Goal: Task Accomplishment & Management: Use online tool/utility

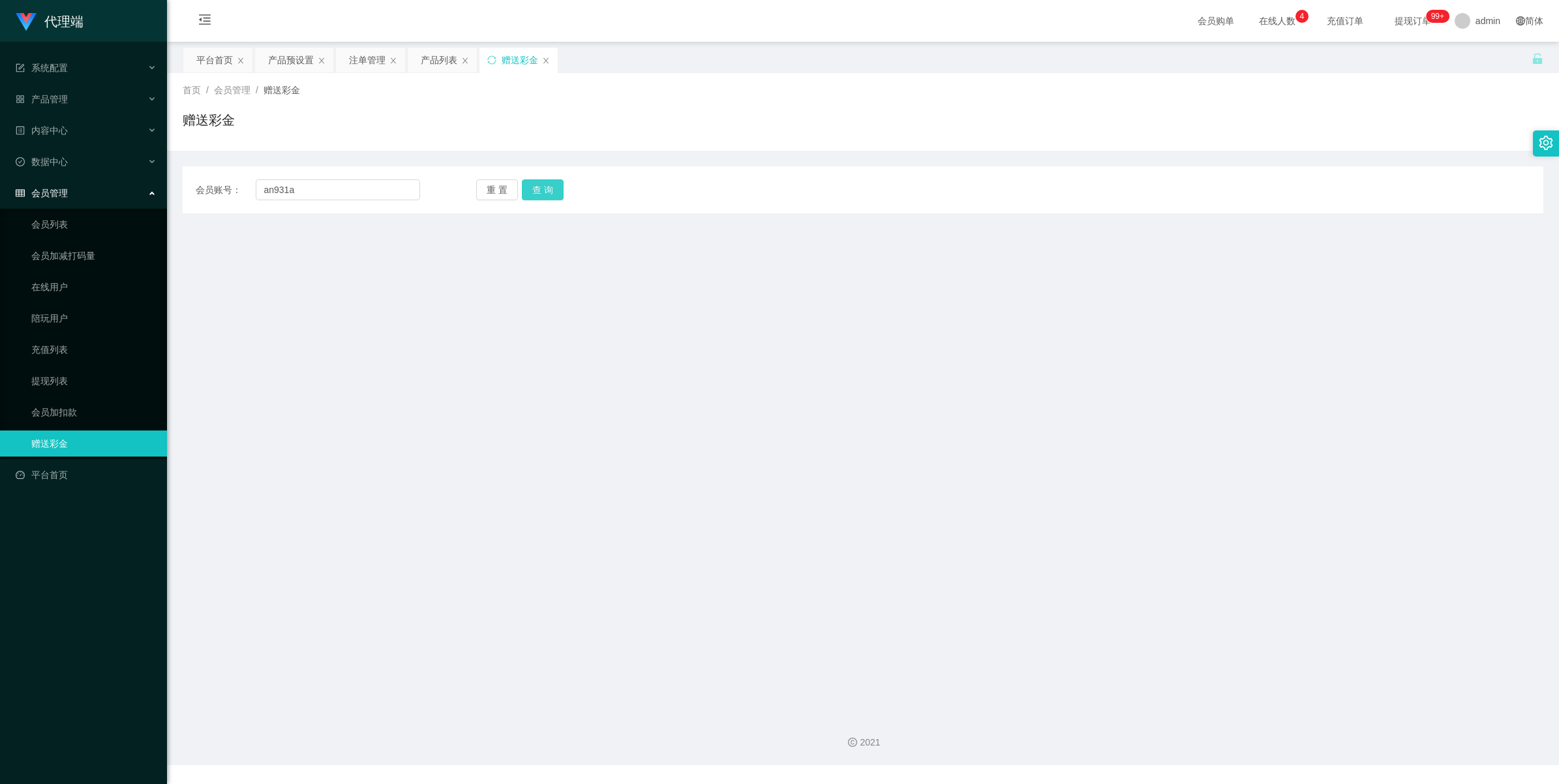
type input "an931a"
click at [543, 195] on button "查 询" at bounding box center [543, 190] width 42 height 21
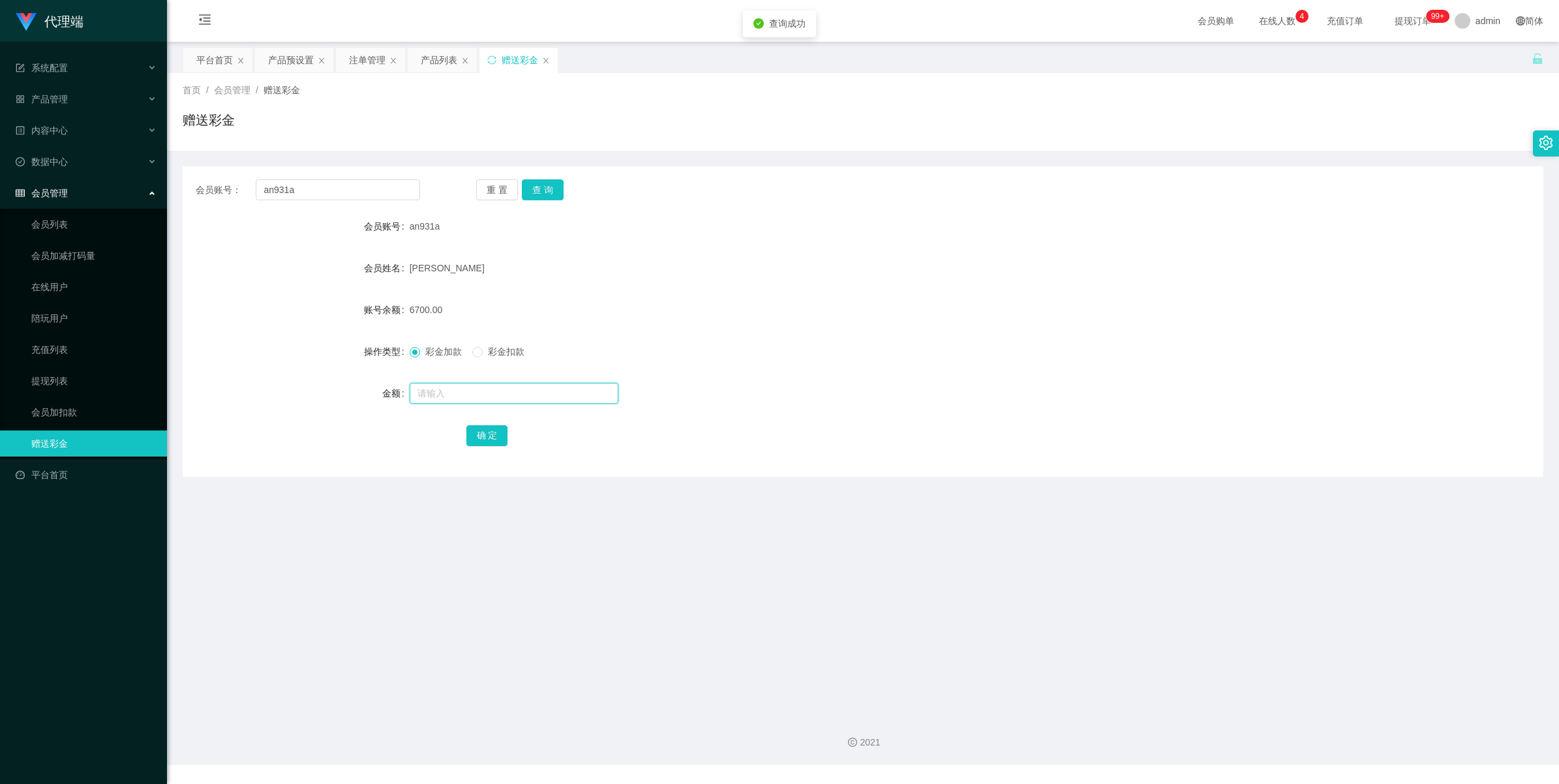
click at [432, 390] on input "text" at bounding box center [514, 393] width 209 height 21
type input "2000"
click at [467, 431] on button "确 定" at bounding box center [488, 436] width 42 height 21
click at [1482, 17] on span "admin" at bounding box center [1488, 21] width 24 height 42
click at [1476, 54] on span "退出登录" at bounding box center [1474, 57] width 36 height 10
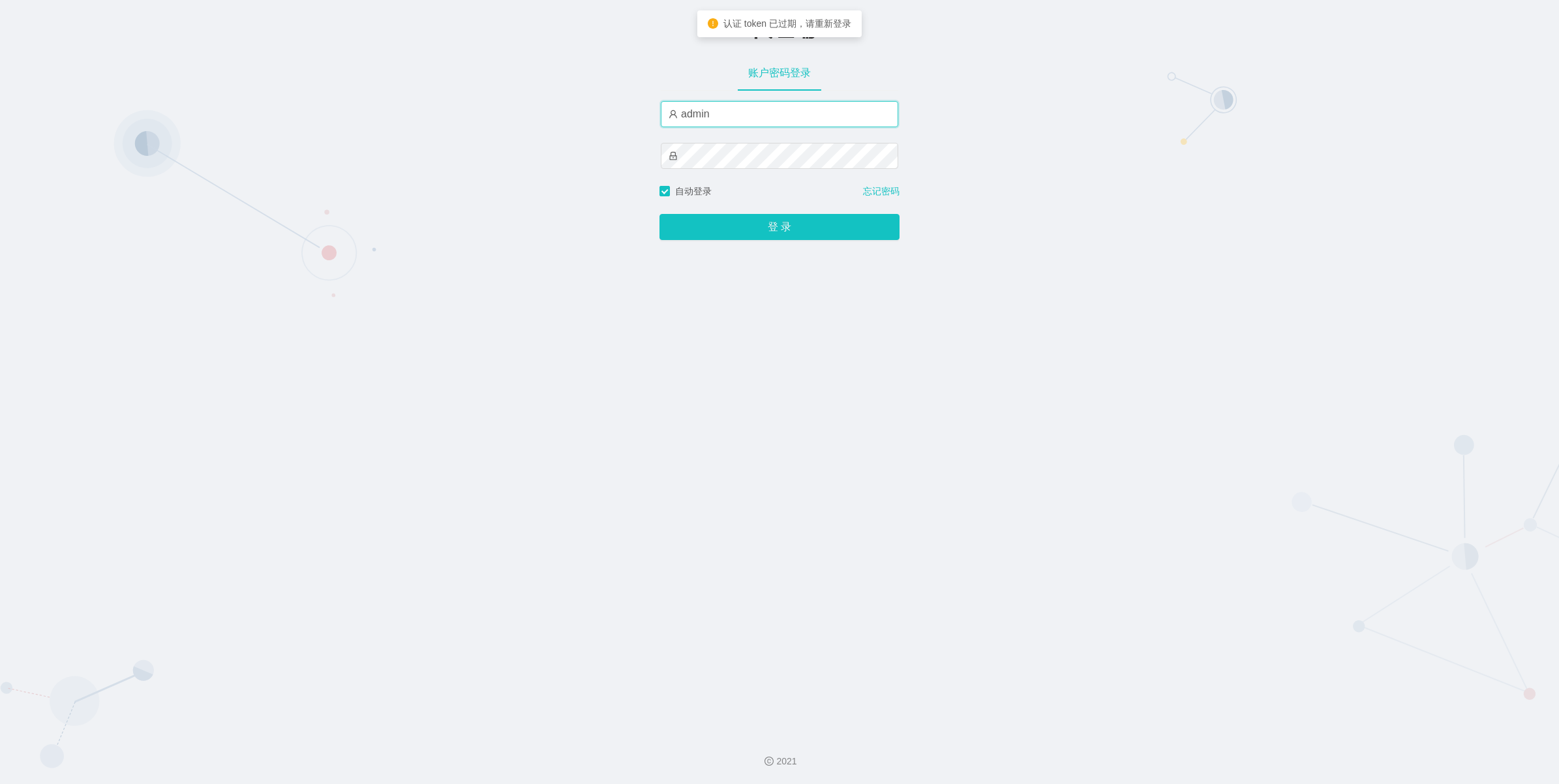
click at [742, 106] on input "admin" at bounding box center [780, 114] width 237 height 26
type input "xiaowei01"
drag, startPoint x: 1266, startPoint y: 191, endPoint x: 1061, endPoint y: 197, distance: 205.1
click at [1266, 191] on div "-代理端 账户密码登录 xiaowei01 自动登录 忘记密码 登 录" at bounding box center [780, 362] width 1559 height 723
click at [788, 216] on button "登 录" at bounding box center [780, 226] width 240 height 26
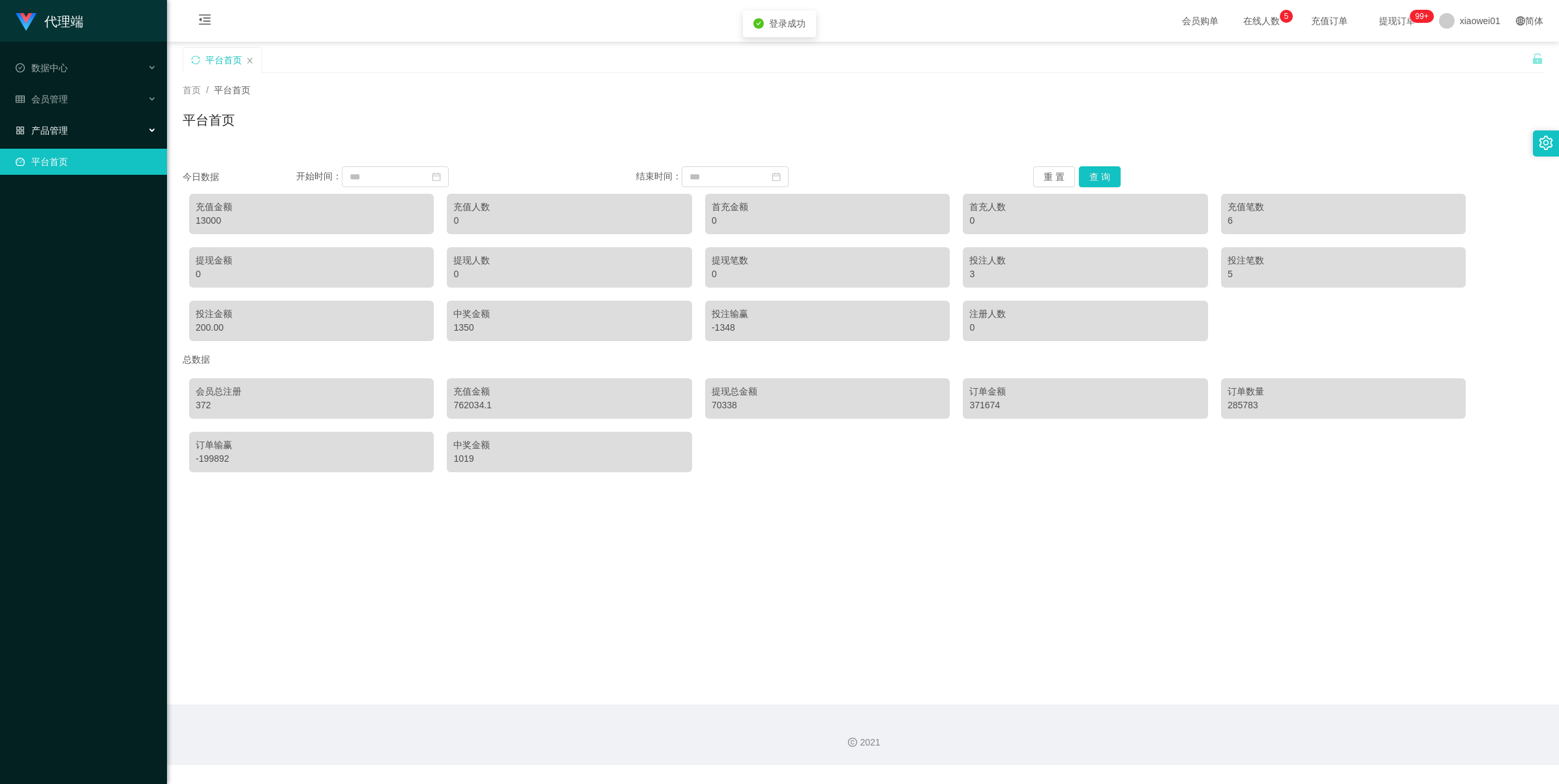
click at [37, 132] on span "产品管理" at bounding box center [41, 130] width 52 height 10
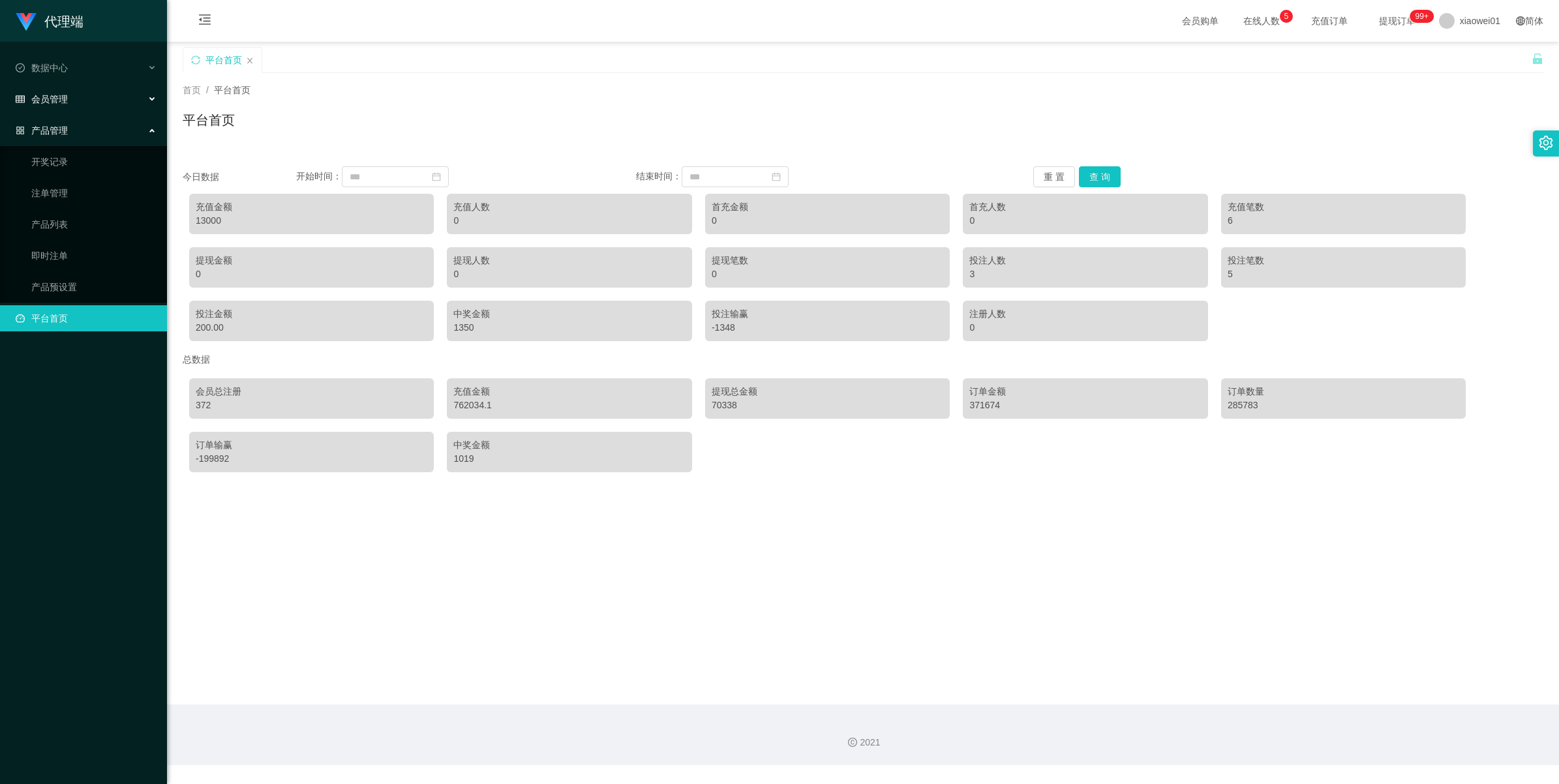
click at [53, 106] on div "会员管理" at bounding box center [83, 98] width 167 height 26
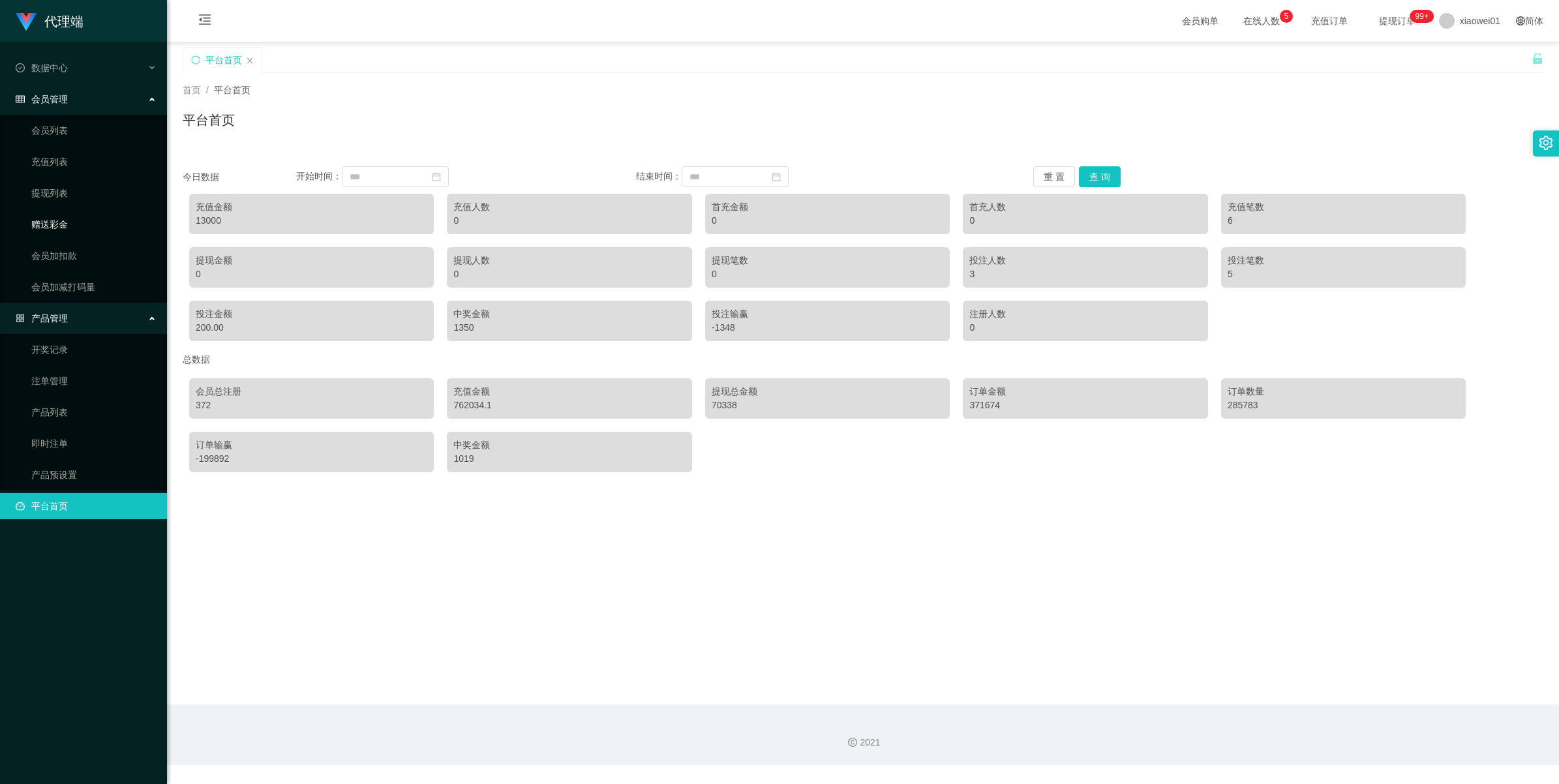
click at [54, 216] on link "赠送彩金" at bounding box center [94, 224] width 125 height 26
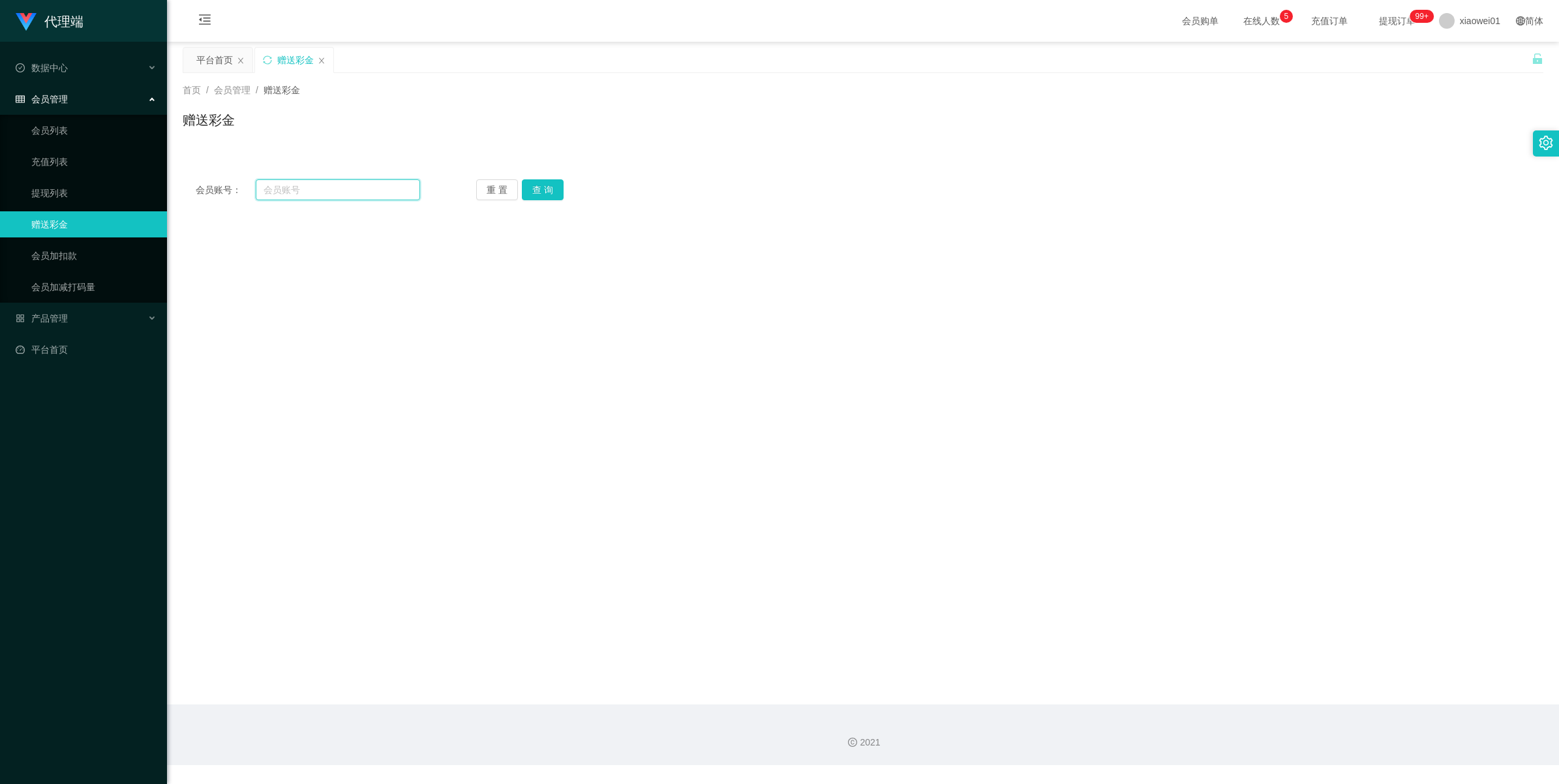
click at [370, 186] on input "text" at bounding box center [337, 190] width 164 height 21
paste input "an931a"
type input "an931a"
click at [540, 181] on button "查 询" at bounding box center [543, 190] width 42 height 21
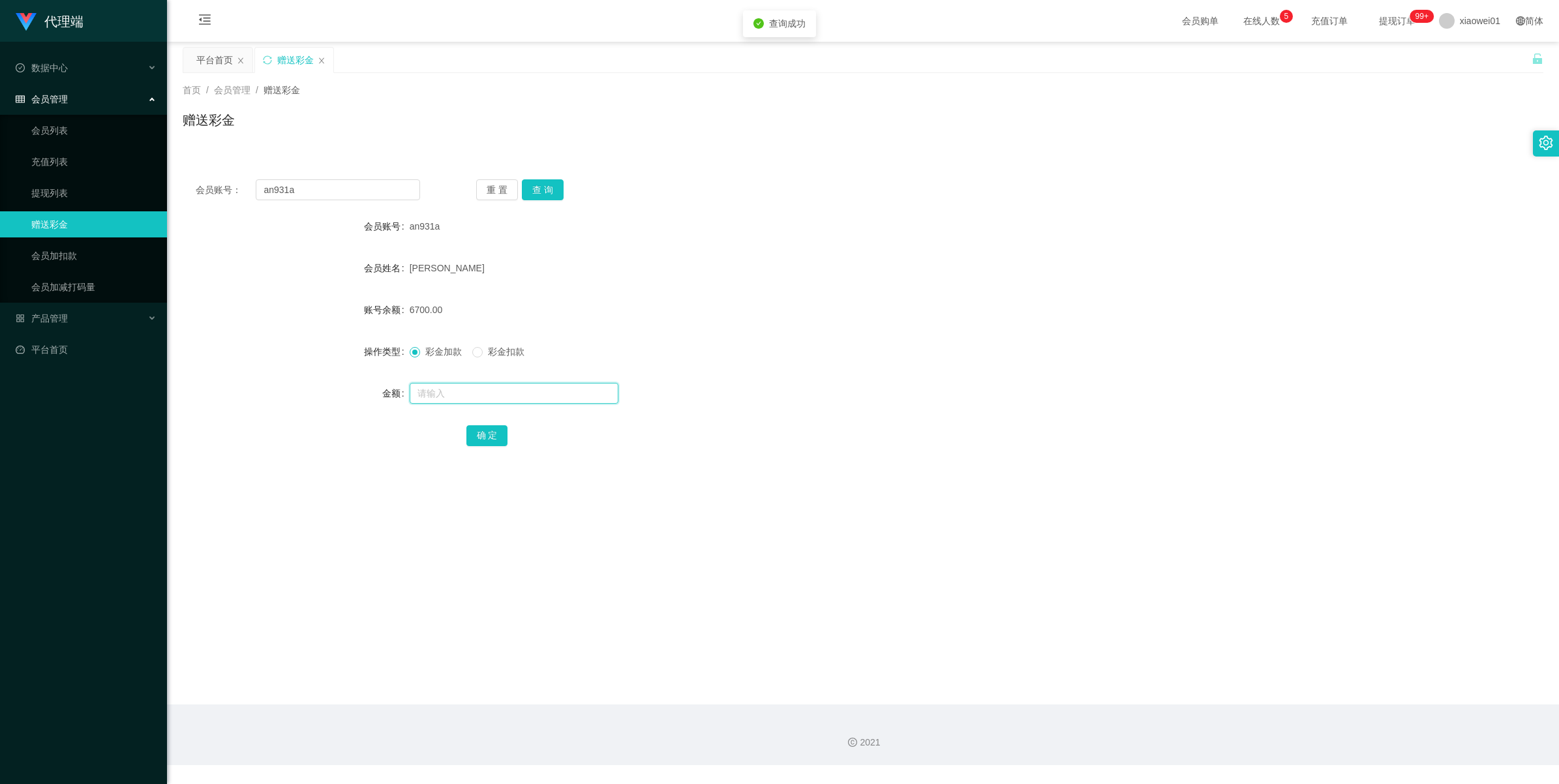
click at [458, 393] on input "text" at bounding box center [514, 393] width 209 height 21
type input "2000"
click at [487, 431] on button "确 定" at bounding box center [488, 436] width 42 height 21
click at [49, 315] on span "产品管理" at bounding box center [41, 318] width 52 height 10
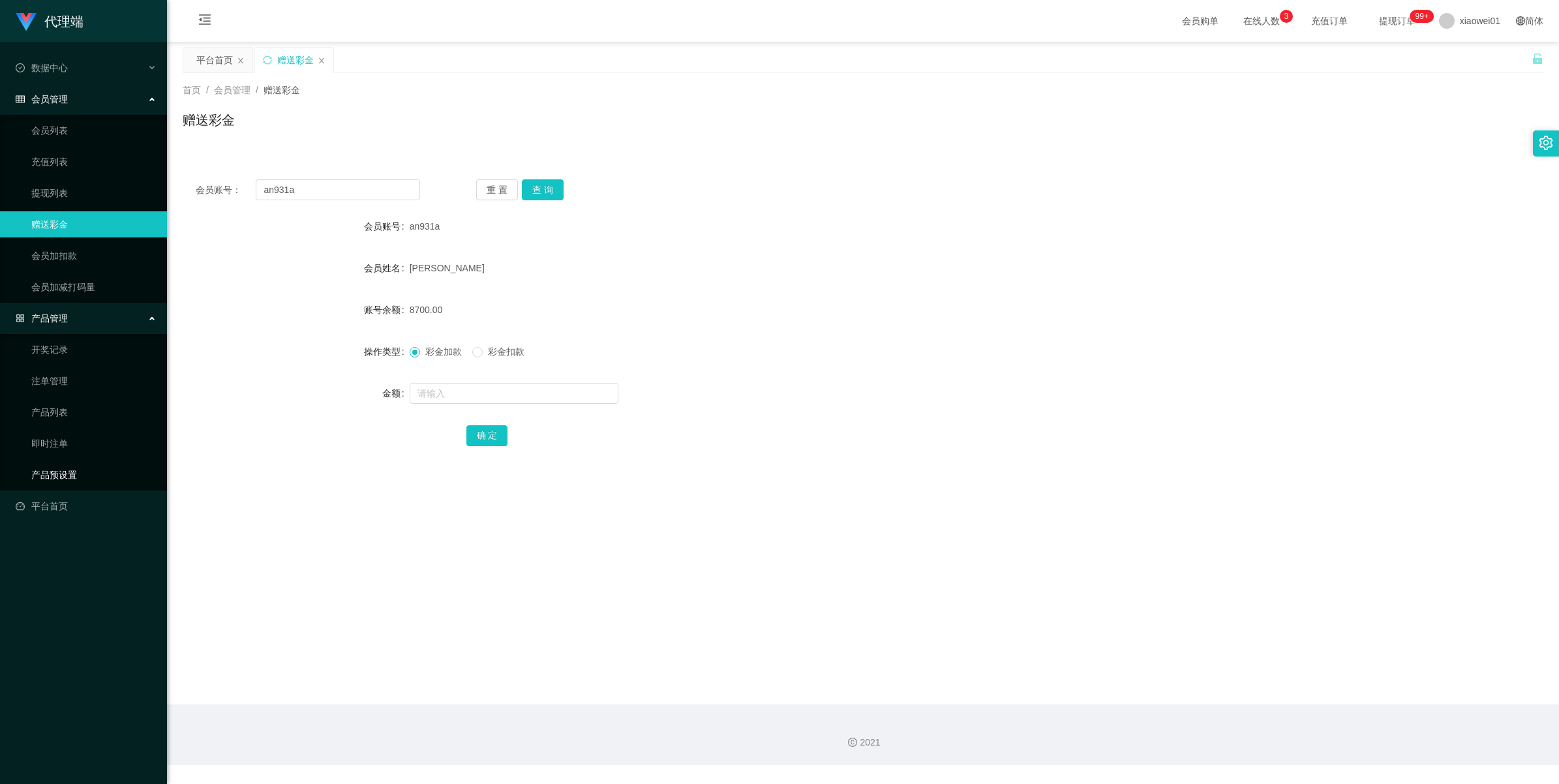
click at [41, 478] on link "产品预设置" at bounding box center [94, 474] width 125 height 26
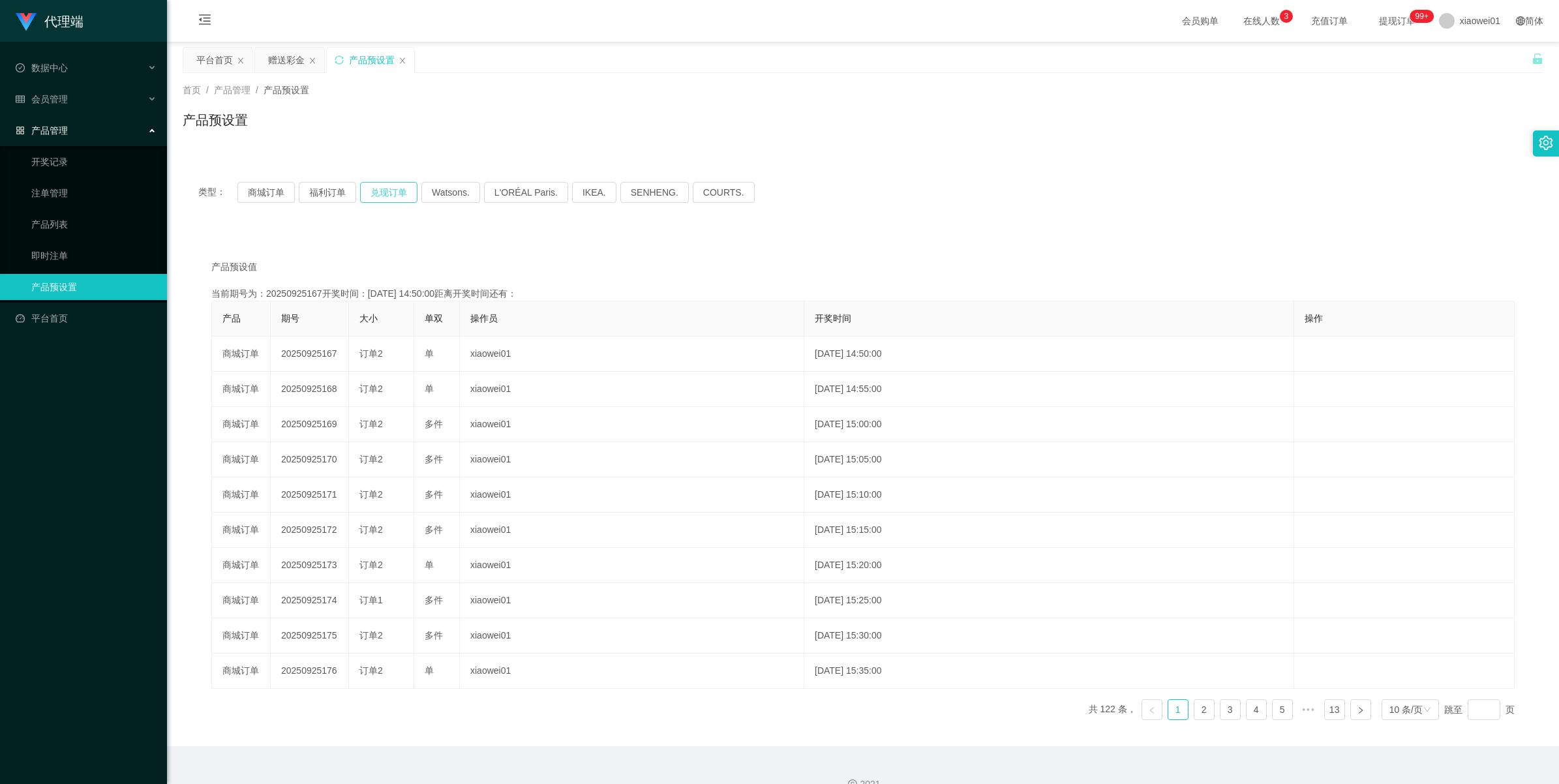
click at [373, 193] on button "兑现订单" at bounding box center [389, 193] width 57 height 21
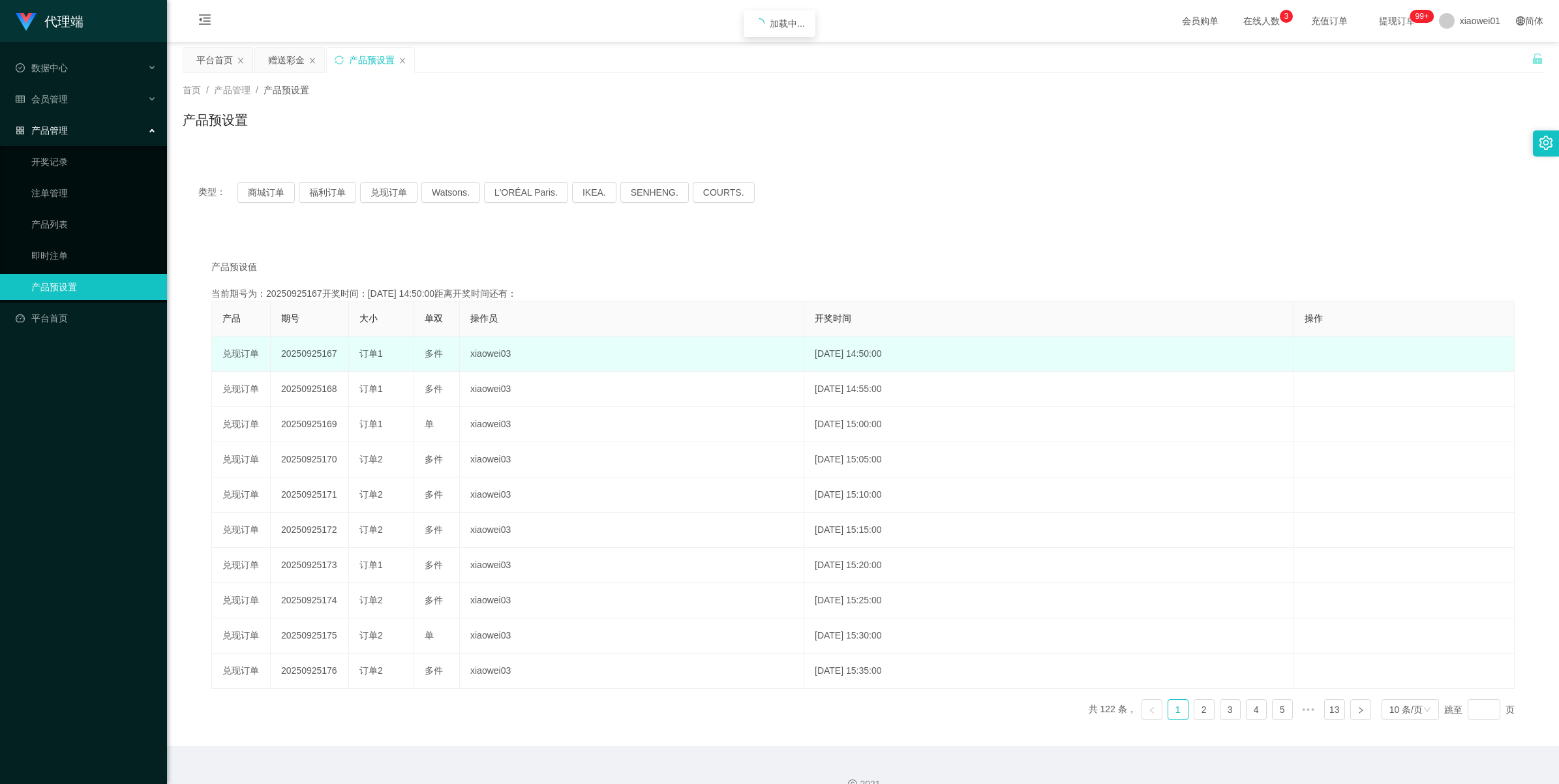
click at [300, 357] on td "20250925167" at bounding box center [310, 354] width 78 height 35
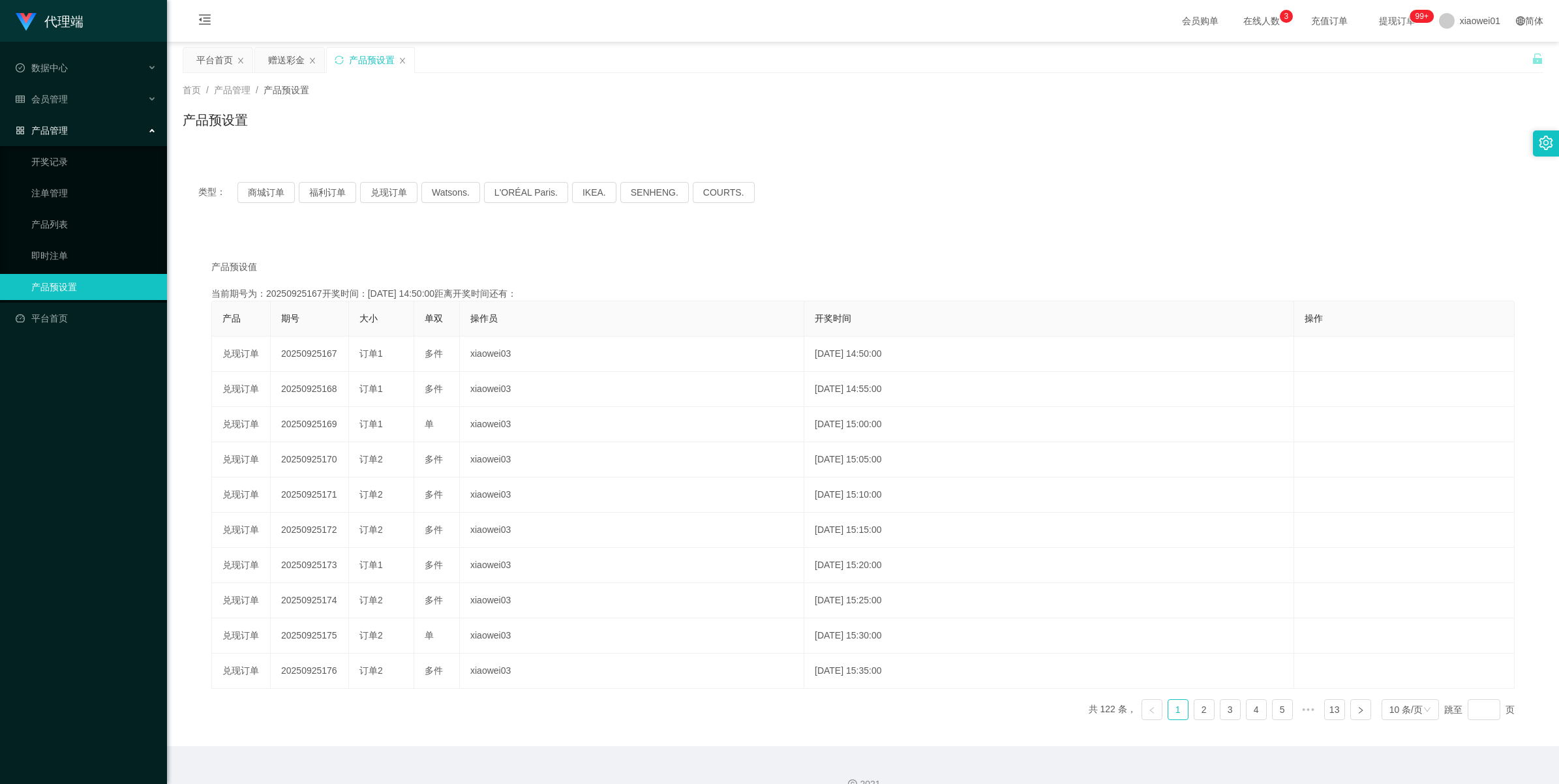
drag, startPoint x: 300, startPoint y: 357, endPoint x: 504, endPoint y: 315, distance: 208.3
click at [301, 357] on td "20250925167" at bounding box center [310, 354] width 78 height 35
copy td "20250925167"
